Goal: Understand process/instructions: Learn about a topic

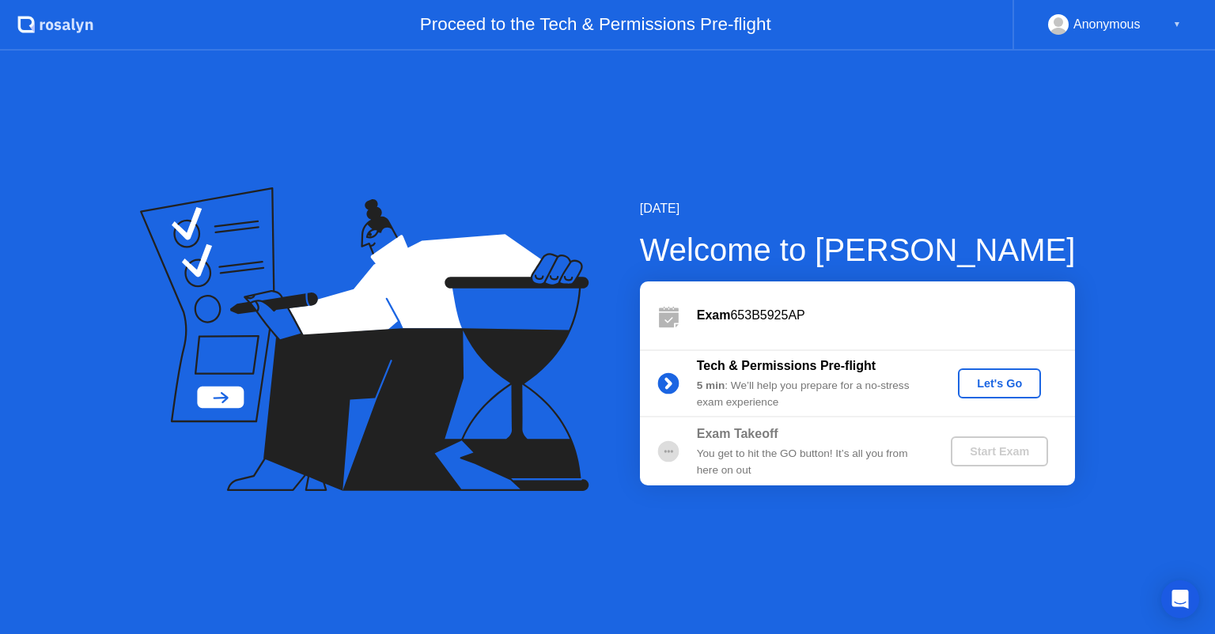
click at [999, 386] on div "Let's Go" at bounding box center [999, 383] width 70 height 13
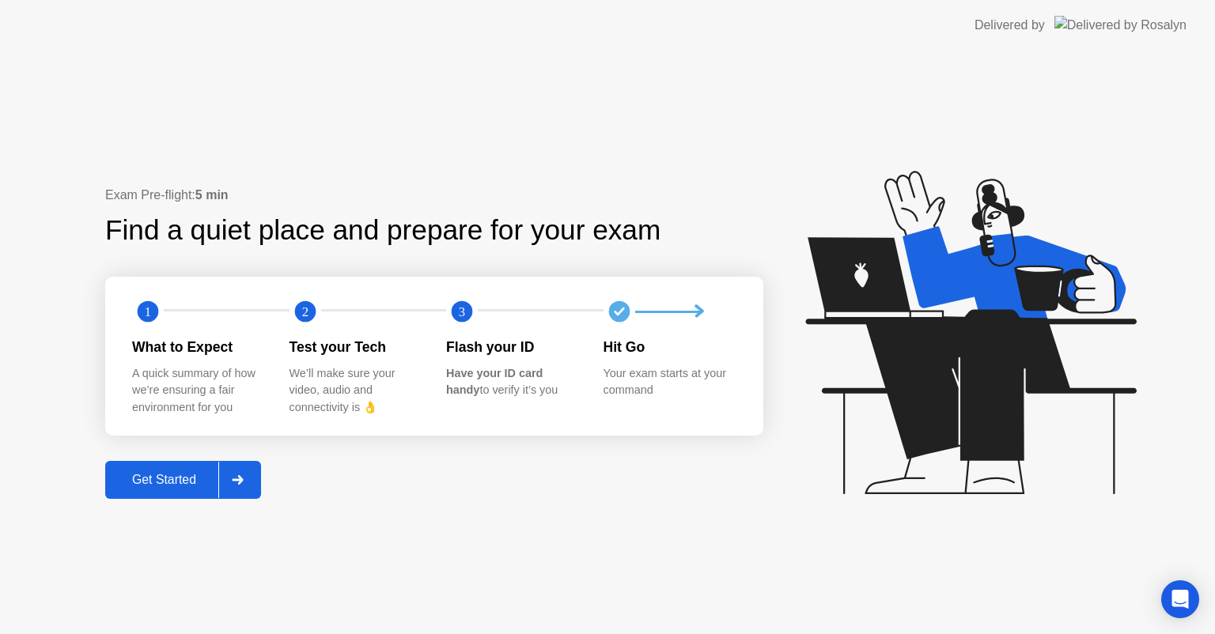
click at [175, 490] on button "Get Started" at bounding box center [183, 480] width 156 height 38
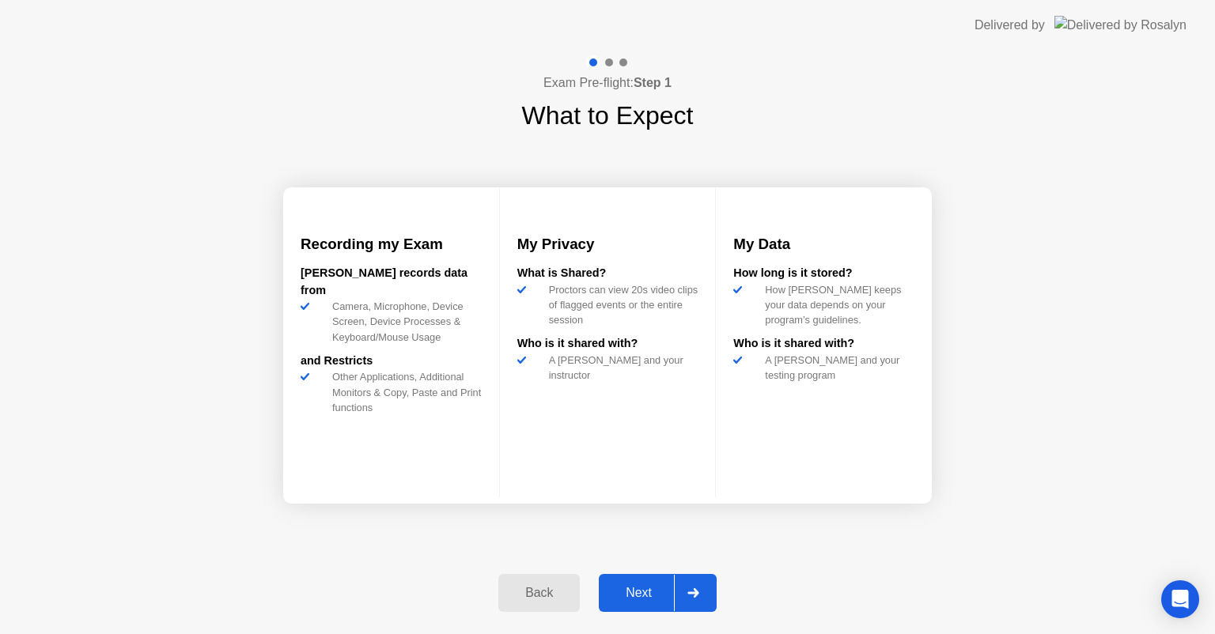
click at [647, 592] on div "Next" at bounding box center [638, 593] width 70 height 14
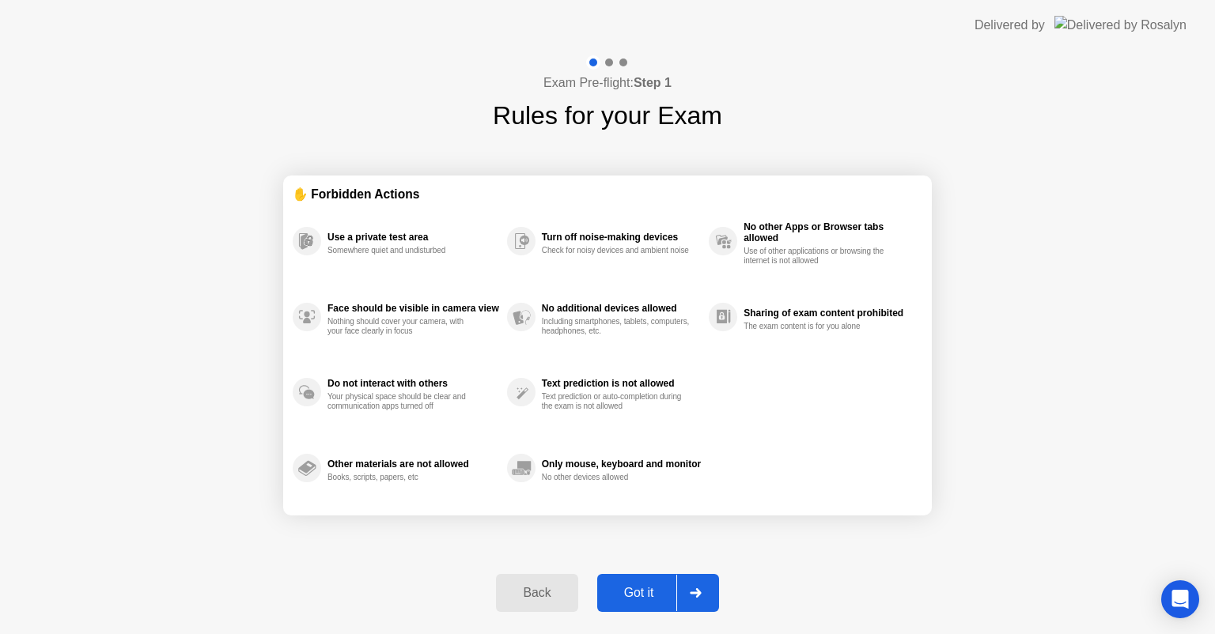
click at [647, 592] on div "Got it" at bounding box center [639, 593] width 74 height 14
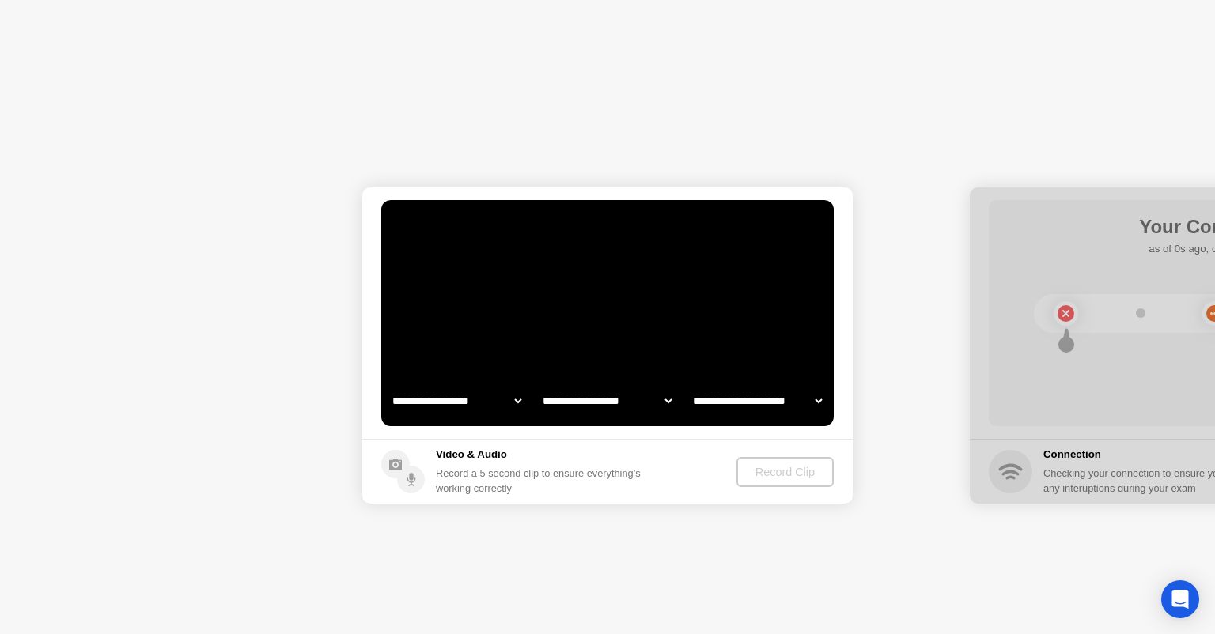
select select "**********"
select select "*******"
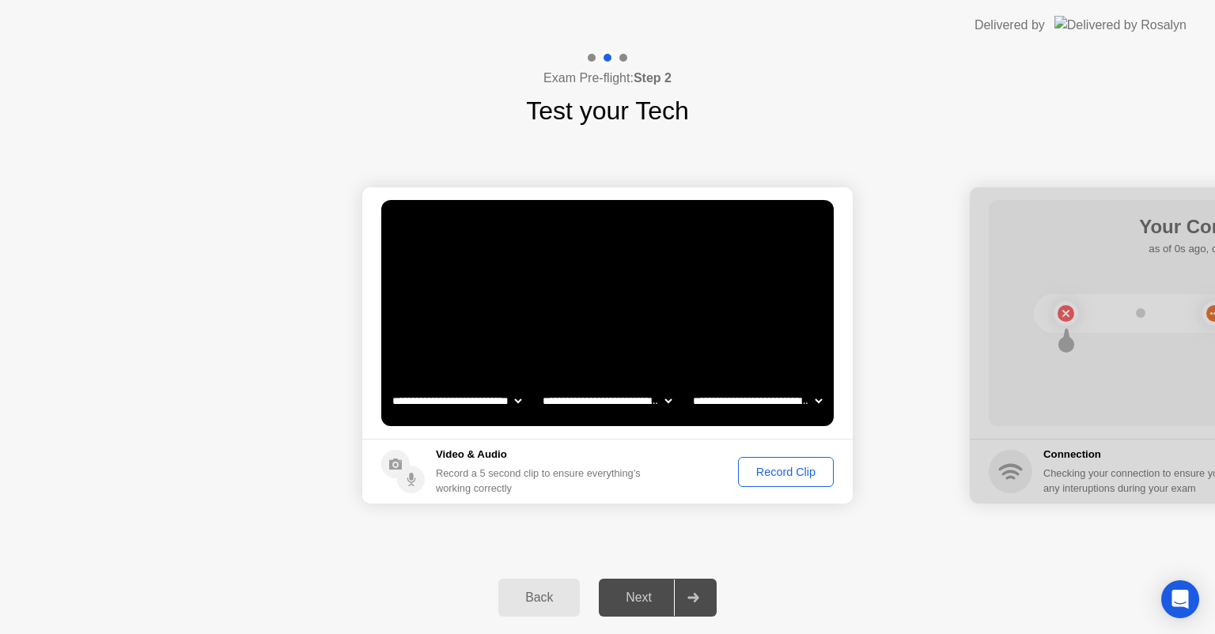
click at [647, 592] on div "Next" at bounding box center [638, 598] width 70 height 14
click at [694, 594] on icon at bounding box center [693, 597] width 12 height 9
click at [777, 473] on div "Record Clip" at bounding box center [785, 472] width 85 height 13
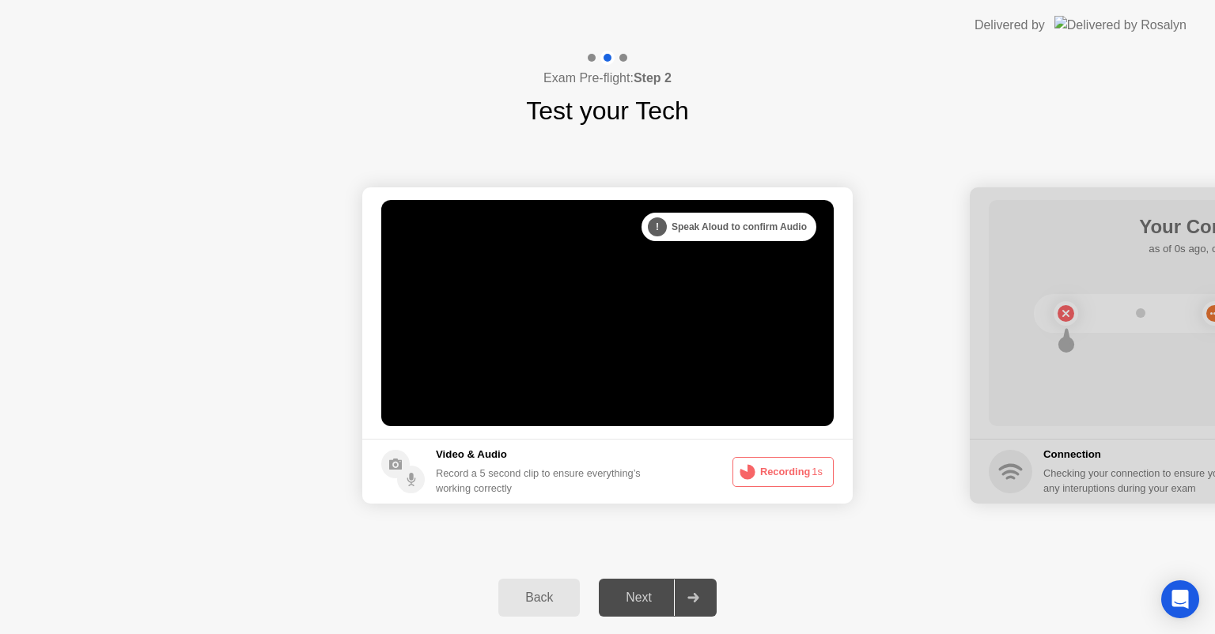
click at [645, 601] on div "Next" at bounding box center [638, 598] width 70 height 14
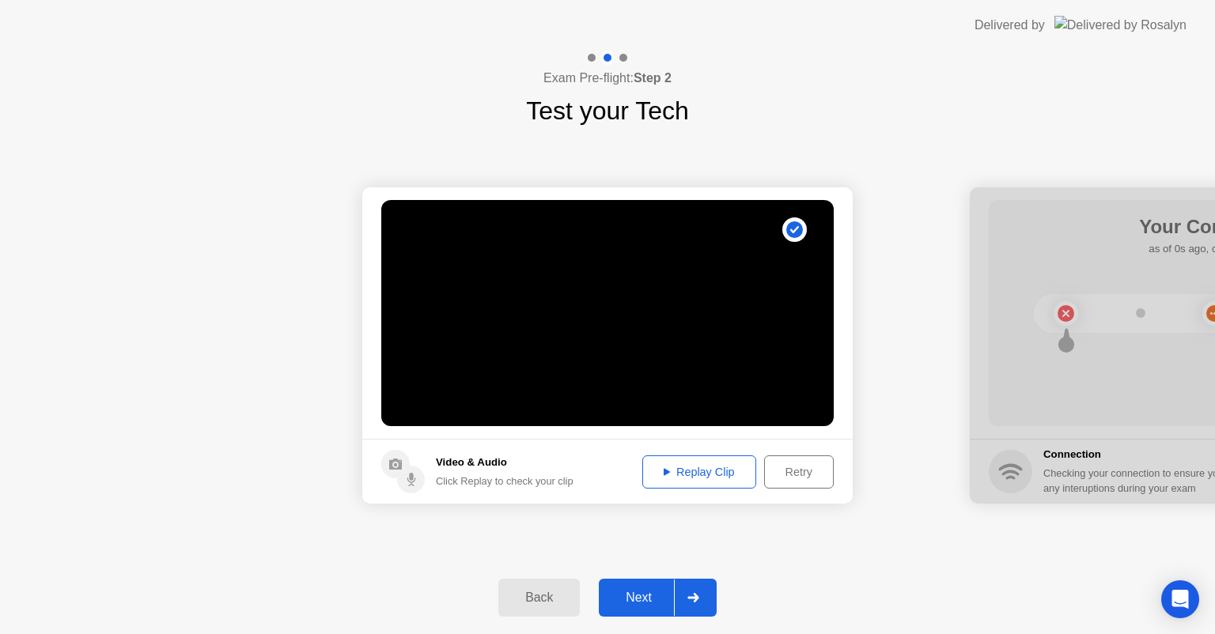
click at [645, 601] on div "Next" at bounding box center [638, 598] width 70 height 14
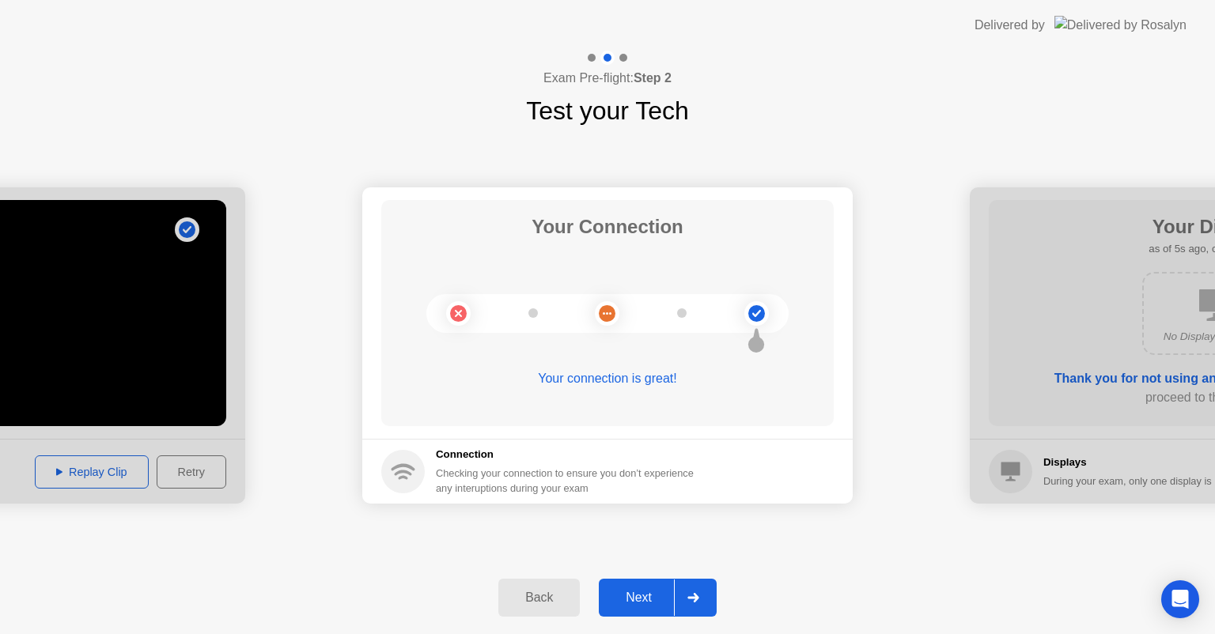
click at [645, 601] on div "Next" at bounding box center [638, 598] width 70 height 14
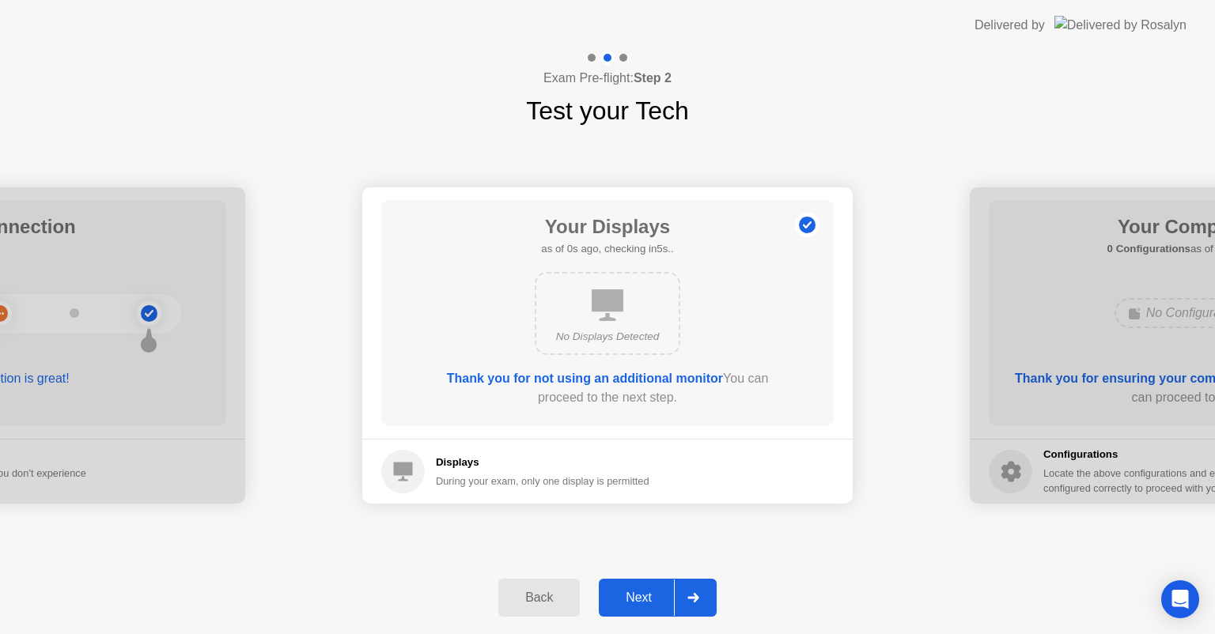
click at [645, 601] on div "Next" at bounding box center [638, 598] width 70 height 14
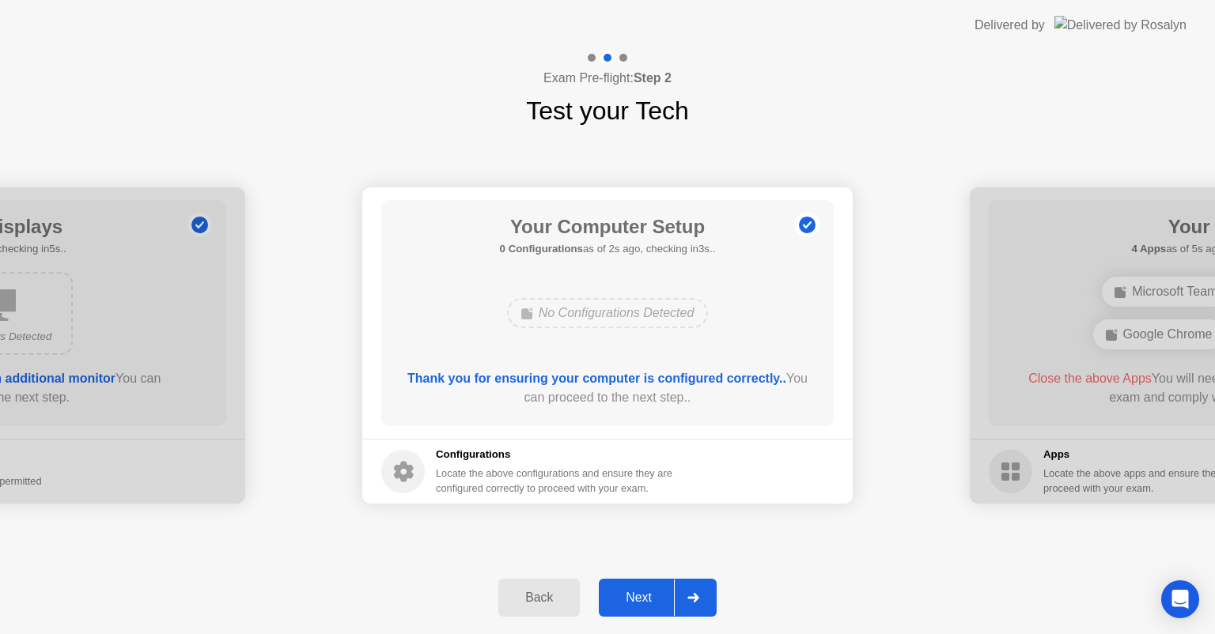
click at [645, 601] on div "Next" at bounding box center [638, 598] width 70 height 14
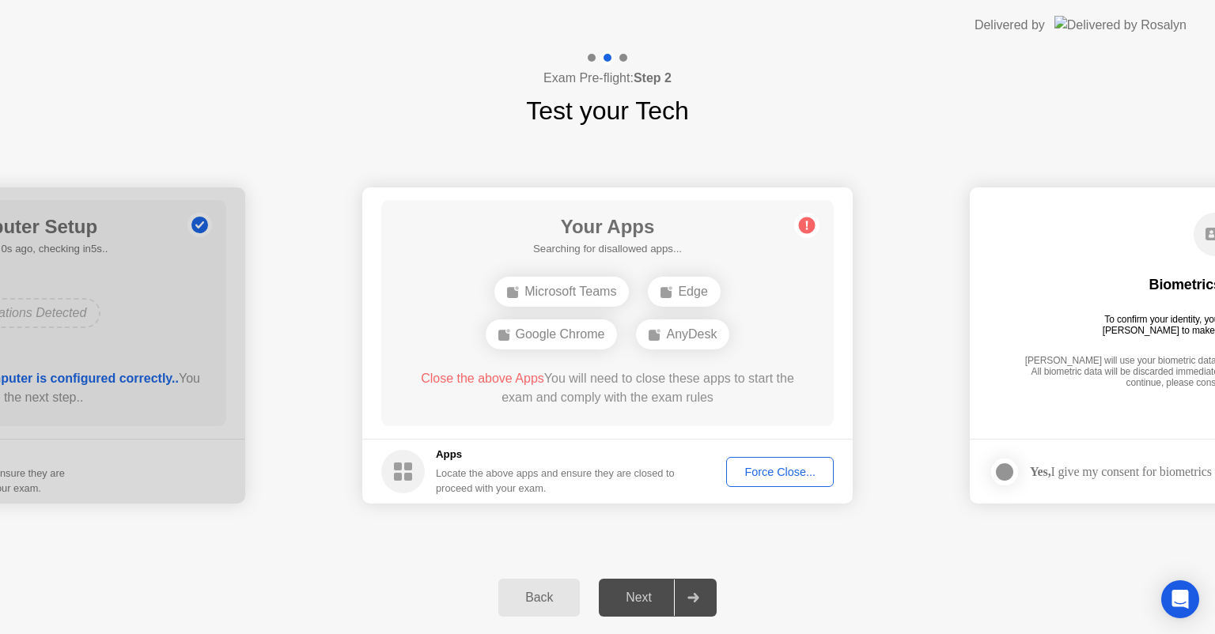
click at [645, 601] on div "Next" at bounding box center [638, 598] width 70 height 14
click at [775, 468] on div "Force Close..." at bounding box center [780, 472] width 96 height 13
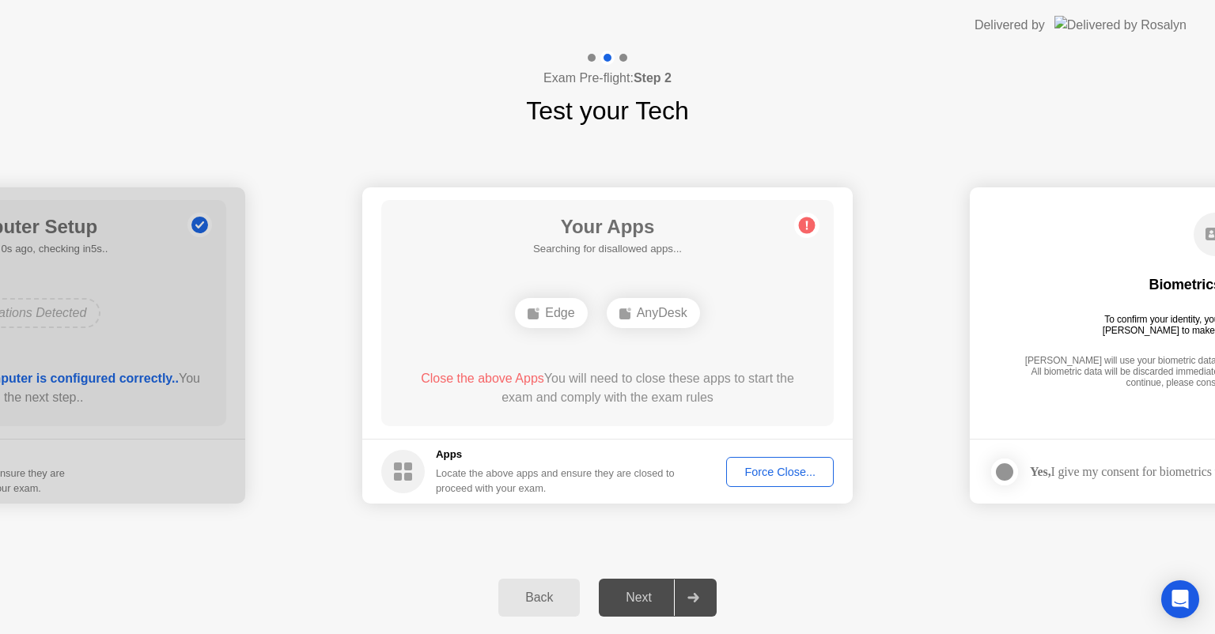
click at [636, 600] on div "Next" at bounding box center [638, 598] width 70 height 14
click at [769, 473] on div "Force Close..." at bounding box center [780, 472] width 96 height 13
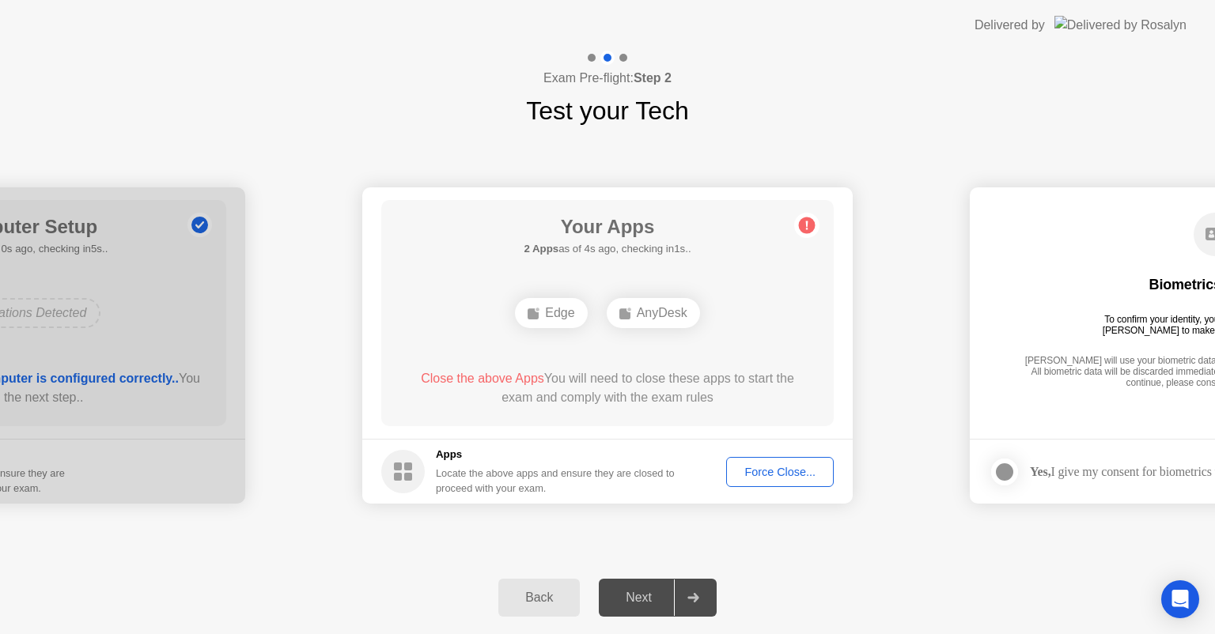
click at [766, 468] on div "Force Close..." at bounding box center [780, 472] width 96 height 13
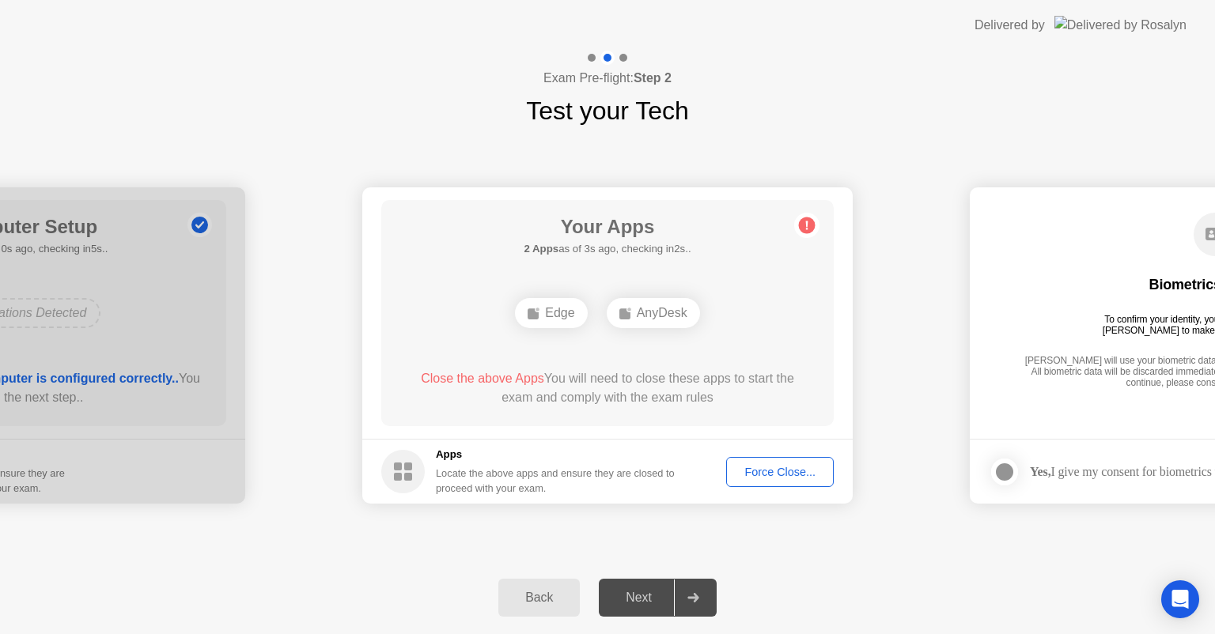
click at [460, 376] on span "Close the above Apps" at bounding box center [482, 378] width 123 height 13
click at [639, 605] on div "Next" at bounding box center [638, 598] width 70 height 14
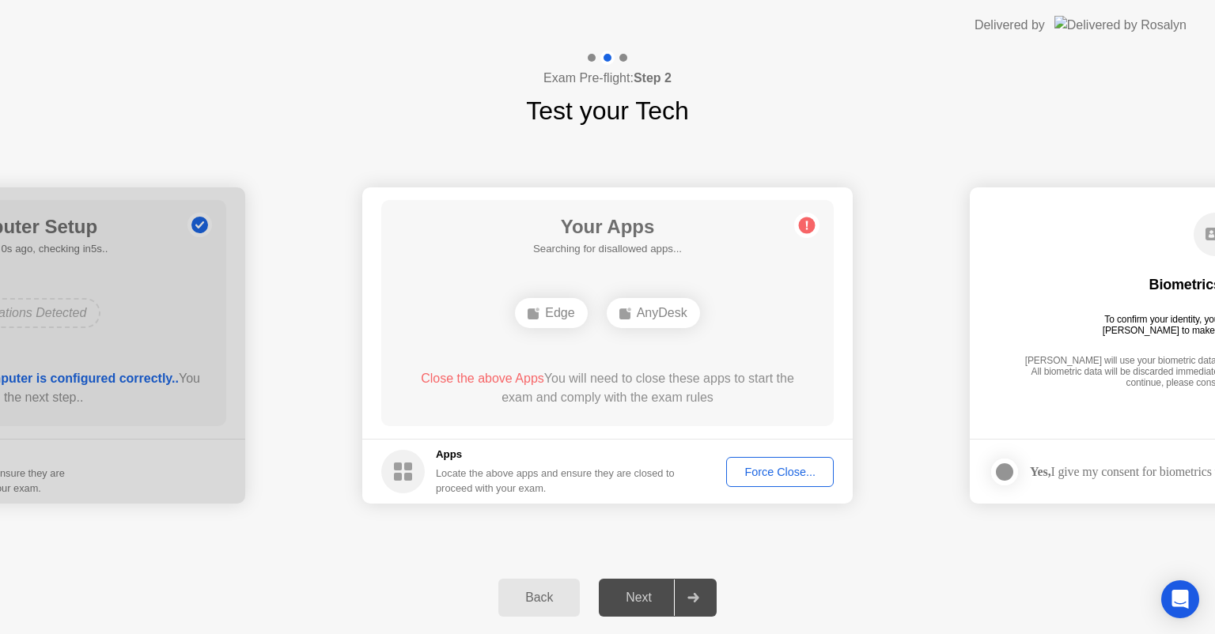
click at [639, 605] on div "Next" at bounding box center [638, 598] width 70 height 14
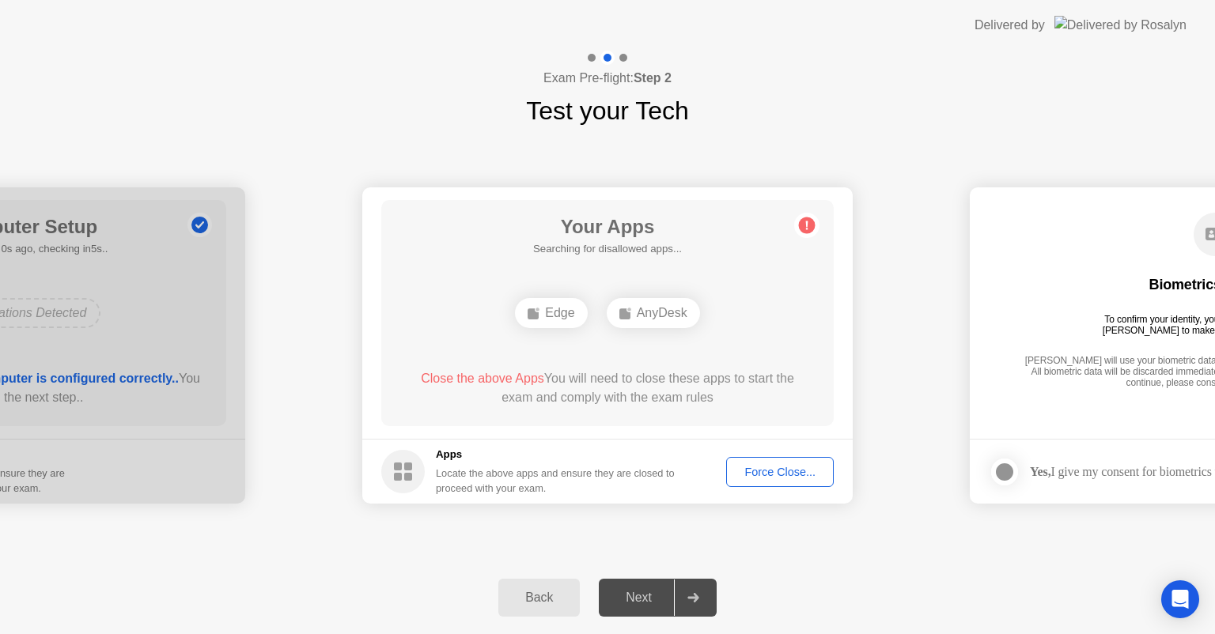
click at [639, 605] on div "Next" at bounding box center [638, 598] width 70 height 14
click at [753, 466] on div "Force Close..." at bounding box center [780, 472] width 96 height 13
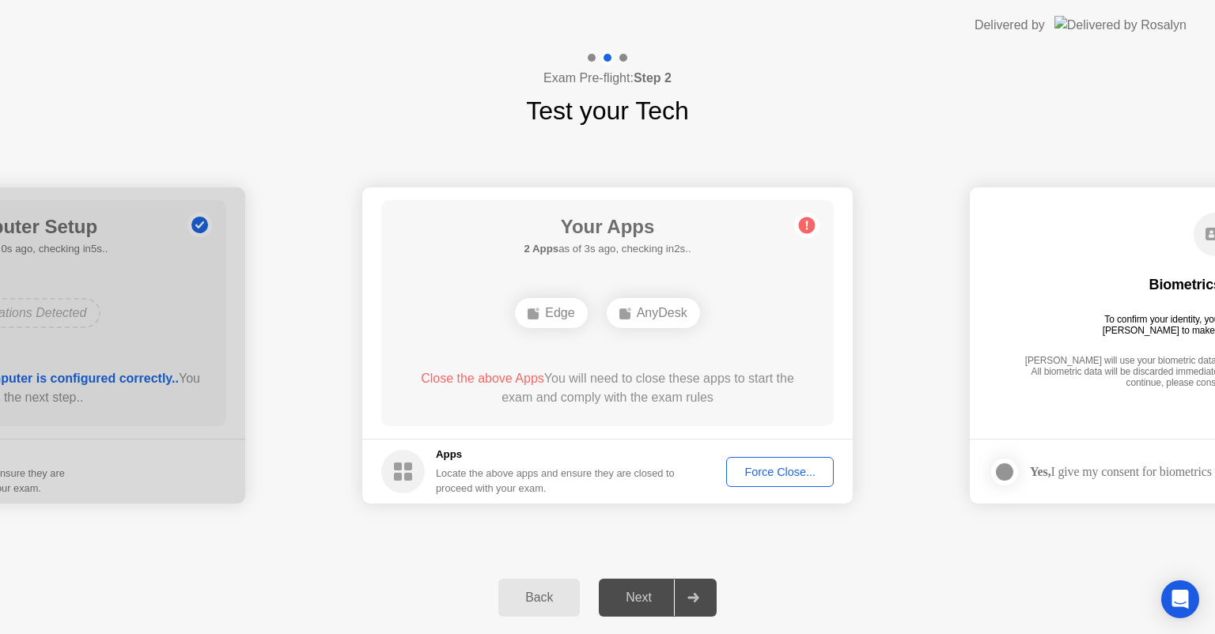
click at [652, 594] on div "Next" at bounding box center [638, 598] width 70 height 14
click at [804, 225] on circle at bounding box center [807, 226] width 17 height 17
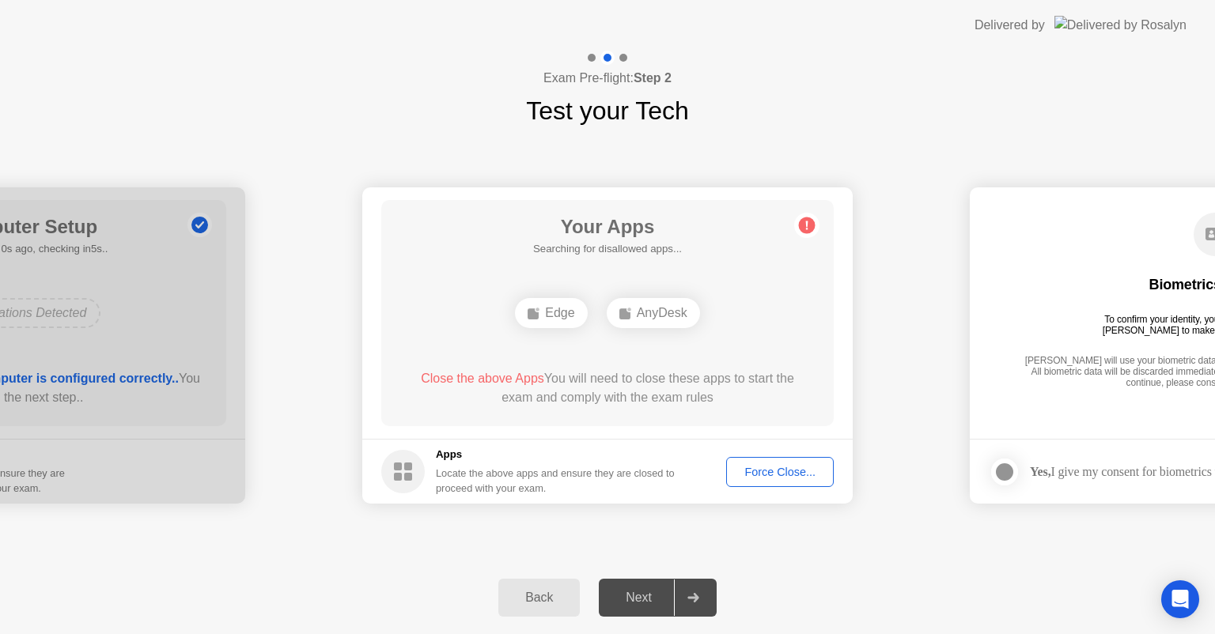
click at [804, 225] on circle at bounding box center [807, 226] width 17 height 17
drag, startPoint x: 649, startPoint y: 313, endPoint x: 573, endPoint y: 331, distance: 78.1
click at [573, 331] on div "Edge AnyDesk" at bounding box center [607, 313] width 362 height 43
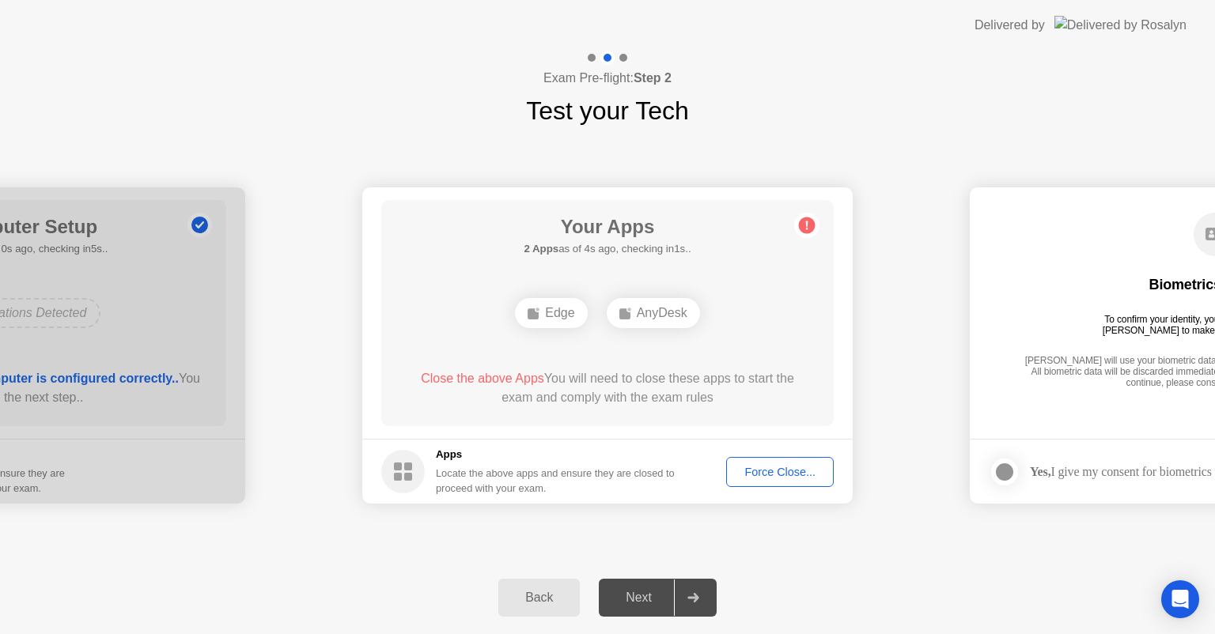
click at [573, 331] on div "Edge AnyDesk" at bounding box center [607, 313] width 362 height 43
click at [811, 215] on icon at bounding box center [806, 225] width 25 height 25
click at [757, 477] on div "Force Close..." at bounding box center [780, 472] width 96 height 13
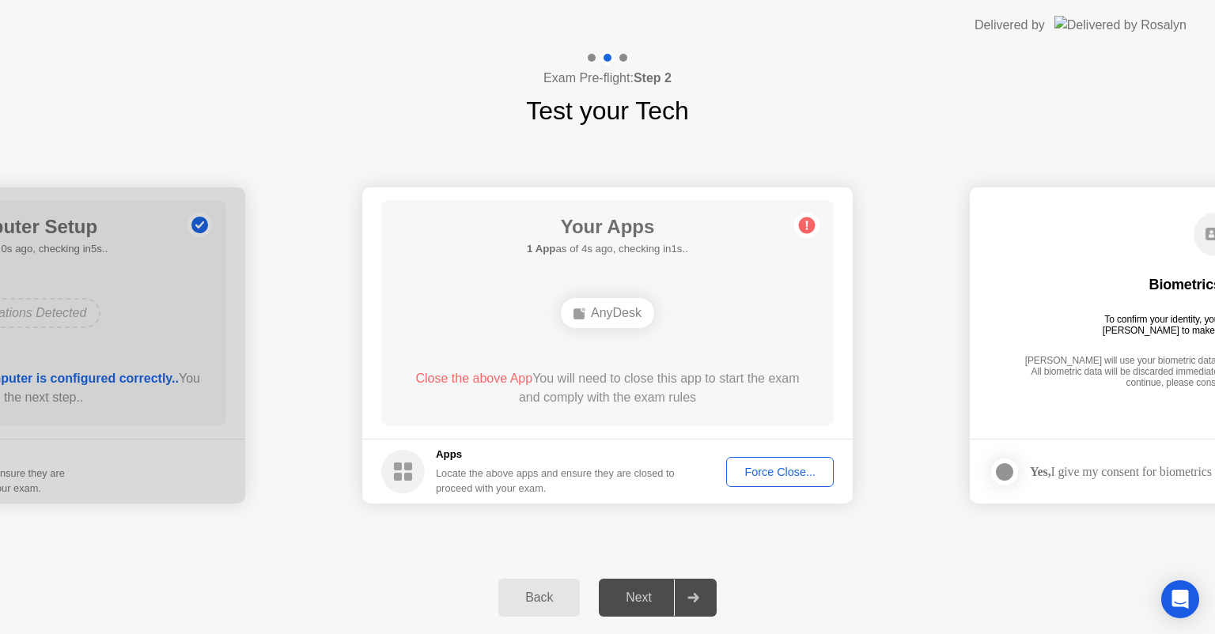
click at [747, 480] on button "Force Close..." at bounding box center [780, 472] width 108 height 30
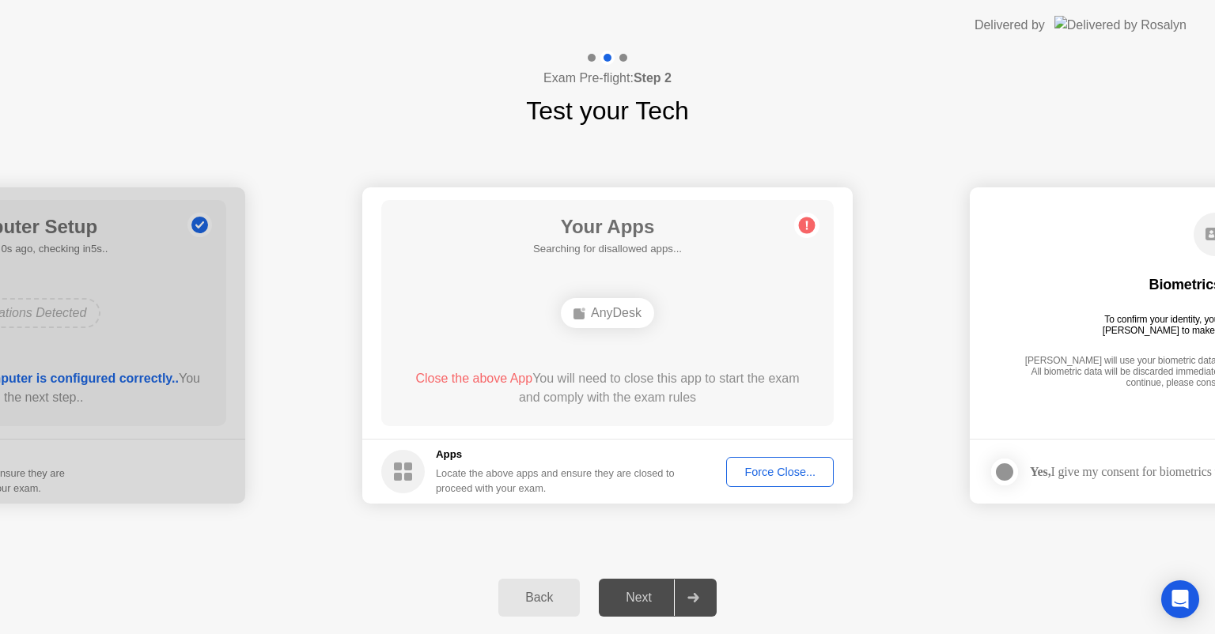
click at [755, 471] on div "Force Close..." at bounding box center [780, 472] width 96 height 13
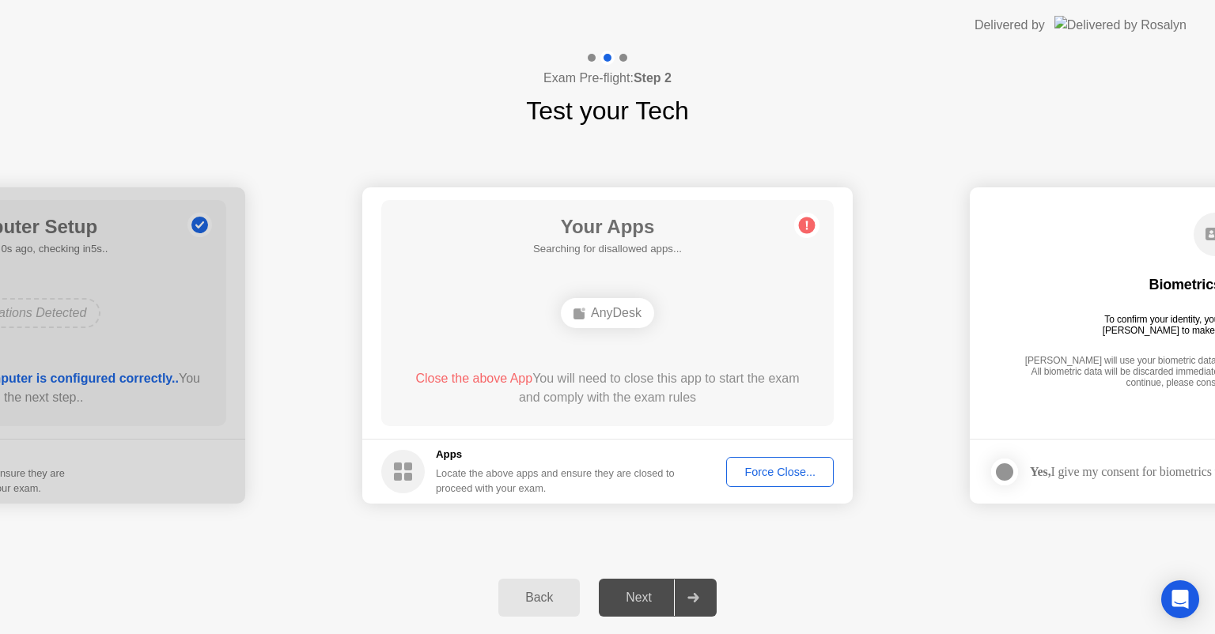
click at [341, 630] on div "Back Next" at bounding box center [607, 598] width 1215 height 73
click at [766, 470] on div "Force Close..." at bounding box center [780, 472] width 96 height 13
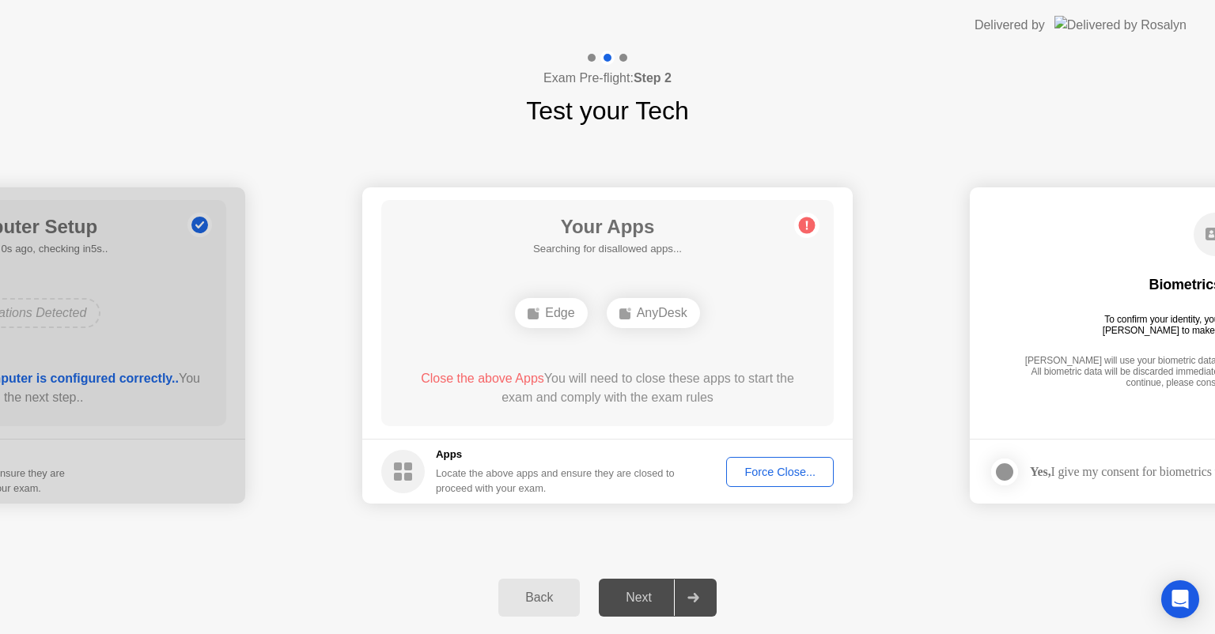
click at [794, 460] on button "Force Close..." at bounding box center [780, 472] width 108 height 30
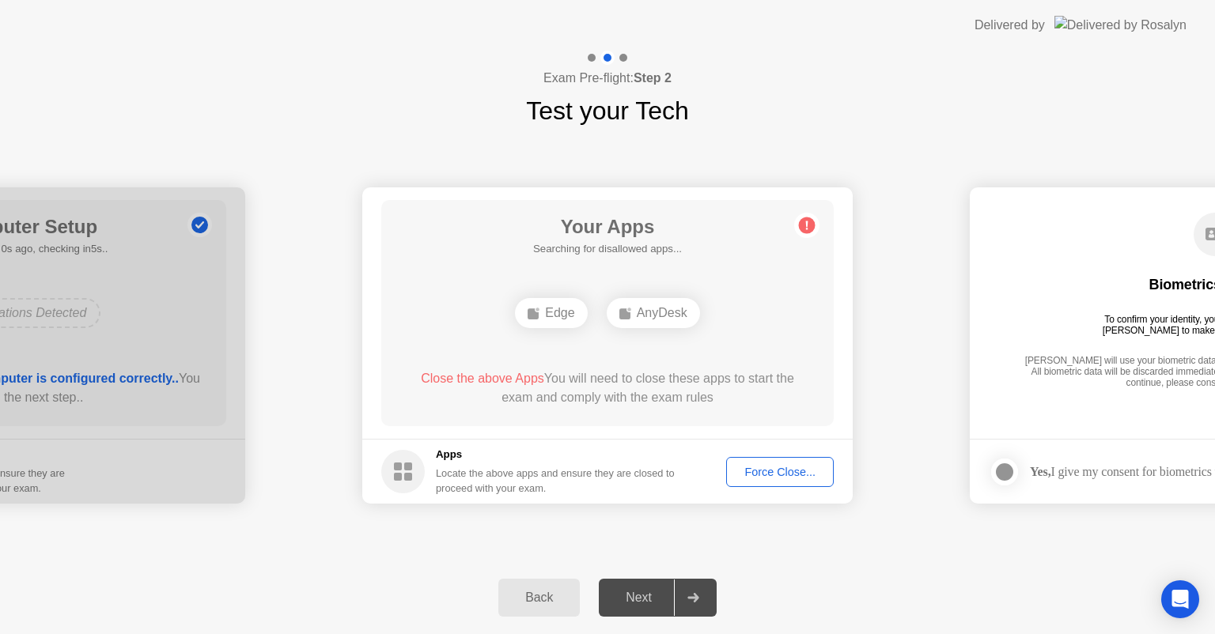
click at [665, 318] on div "AnyDesk" at bounding box center [653, 313] width 93 height 30
click at [812, 225] on circle at bounding box center [807, 226] width 17 height 17
click at [804, 225] on circle at bounding box center [807, 226] width 17 height 17
click at [479, 380] on span "Close the above App" at bounding box center [473, 378] width 117 height 13
click at [410, 471] on circle at bounding box center [403, 472] width 44 height 44
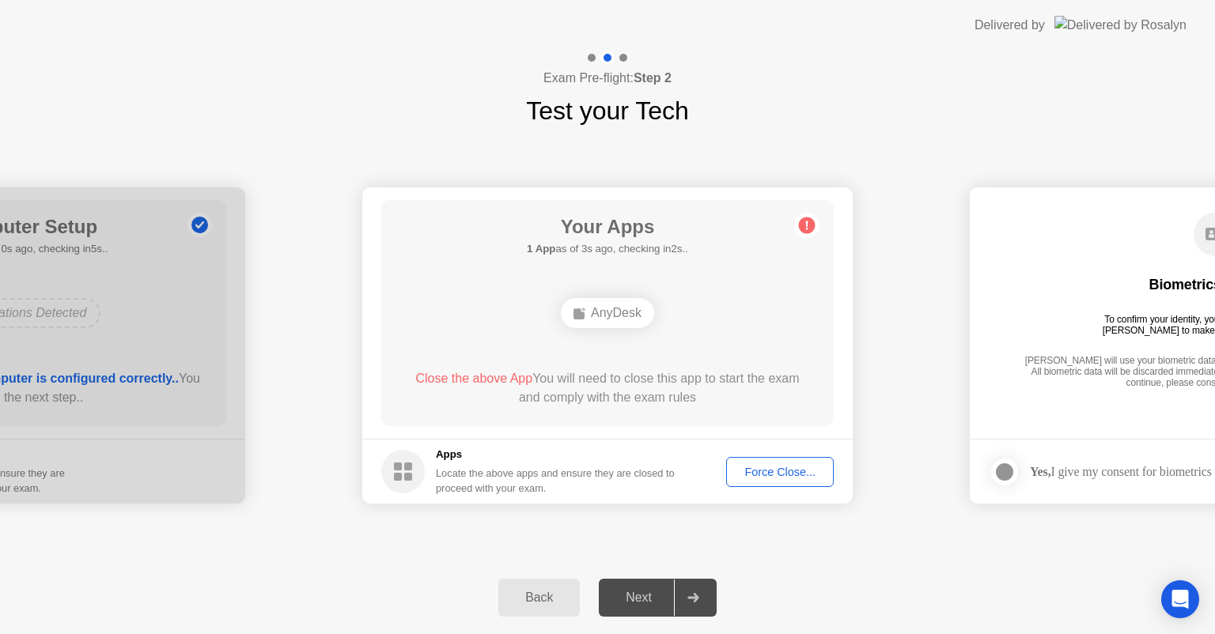
click at [754, 473] on div "Force Close..." at bounding box center [780, 472] width 96 height 13
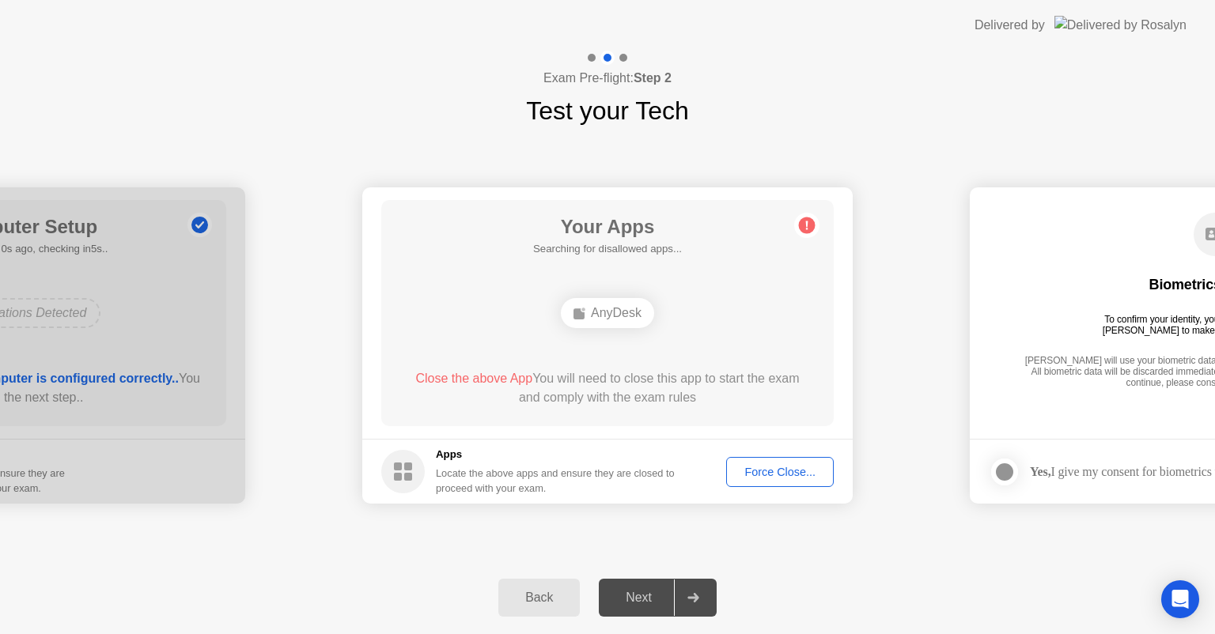
click at [645, 592] on div "Next" at bounding box center [638, 598] width 70 height 14
click at [691, 603] on div at bounding box center [693, 598] width 38 height 36
